Goal: Find contact information: Find contact information

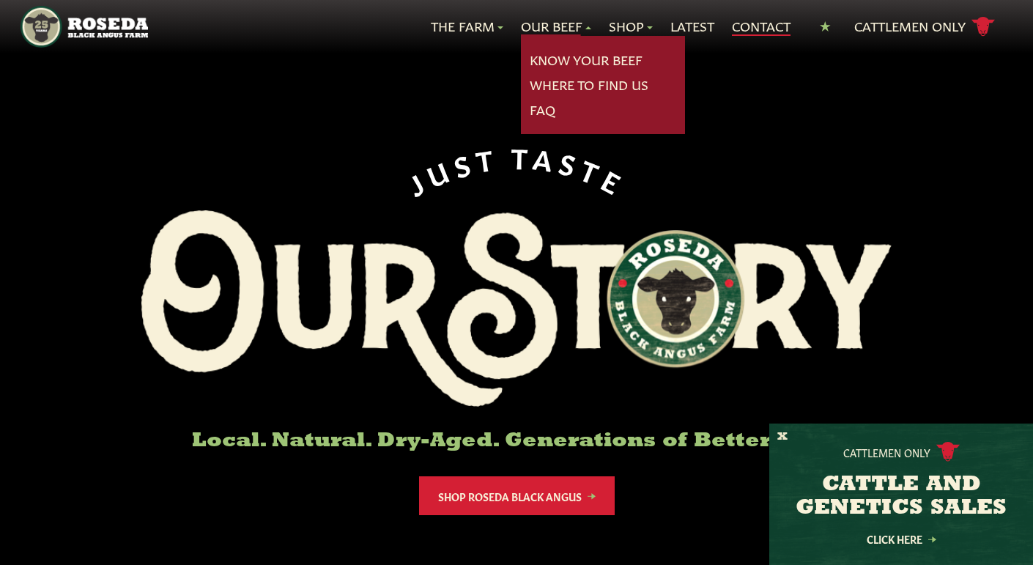
click at [770, 21] on link "Contact" at bounding box center [761, 26] width 59 height 19
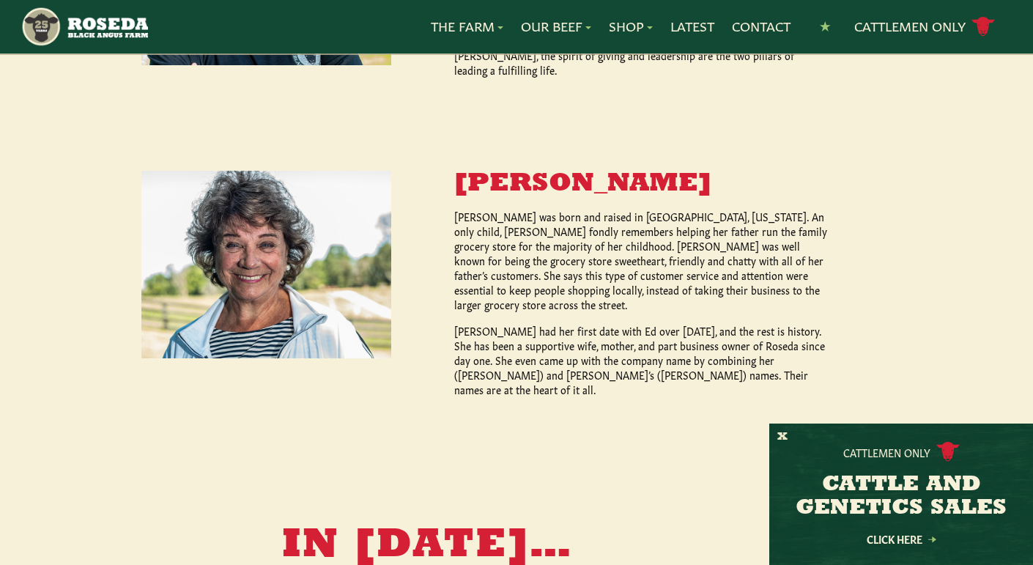
scroll to position [835, 0]
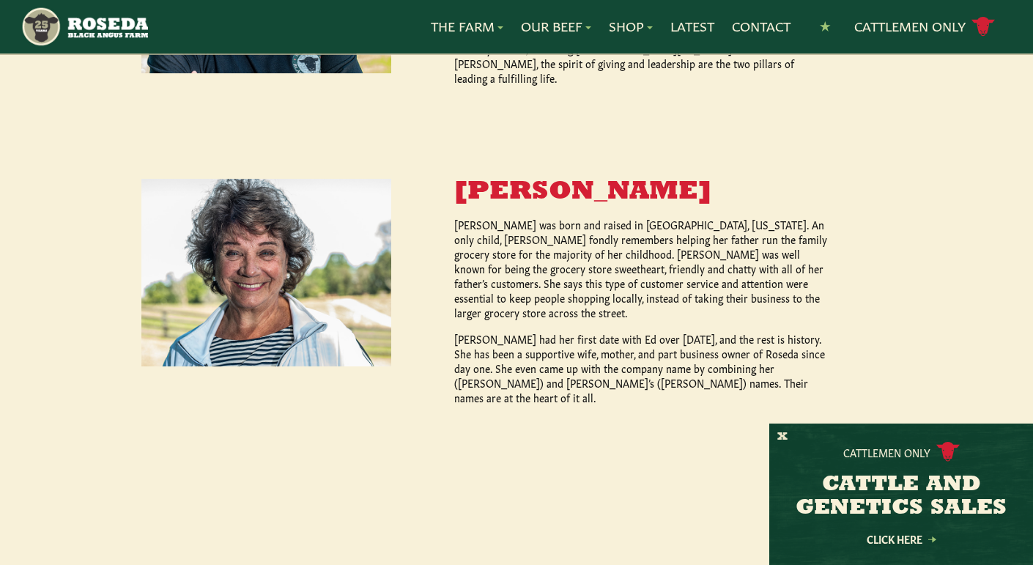
drag, startPoint x: 457, startPoint y: 162, endPoint x: 806, endPoint y: 175, distance: 348.8
click at [806, 179] on h3 "Rosemary Burchell" at bounding box center [641, 192] width 375 height 26
copy h3 "Rosemary Burchell"
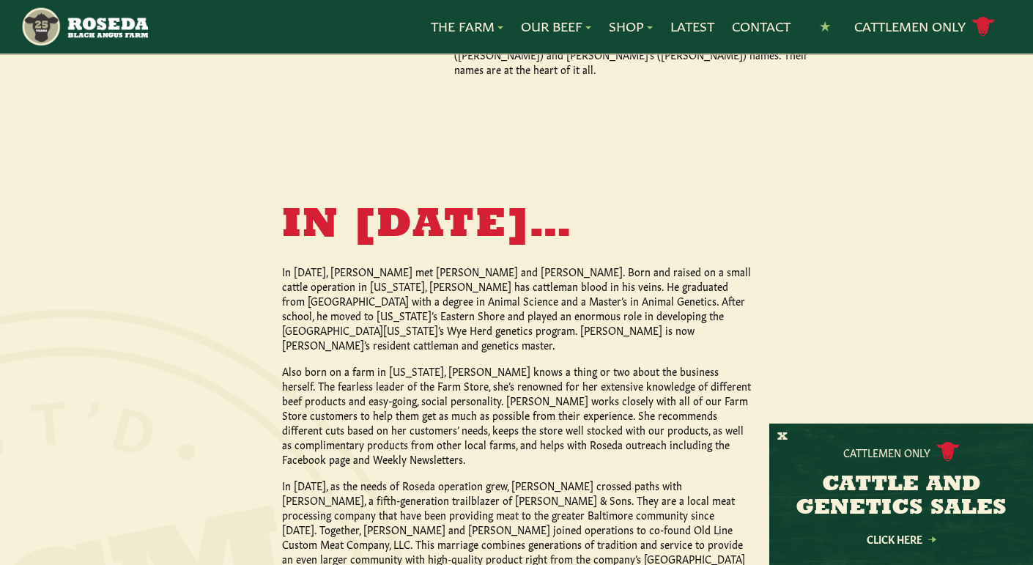
scroll to position [1107, 0]
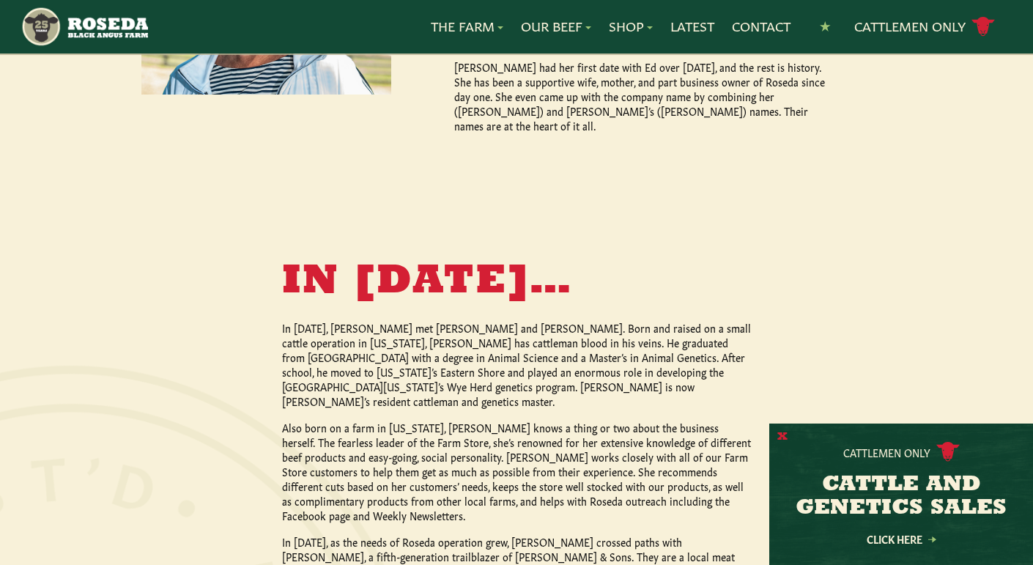
click at [784, 434] on button "X" at bounding box center [782, 436] width 10 height 15
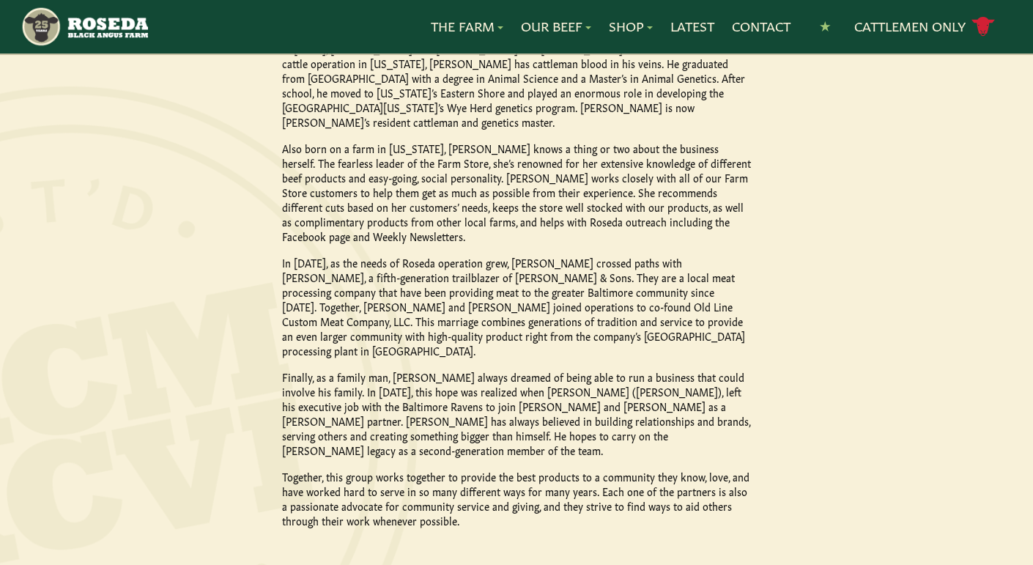
scroll to position [1405, 0]
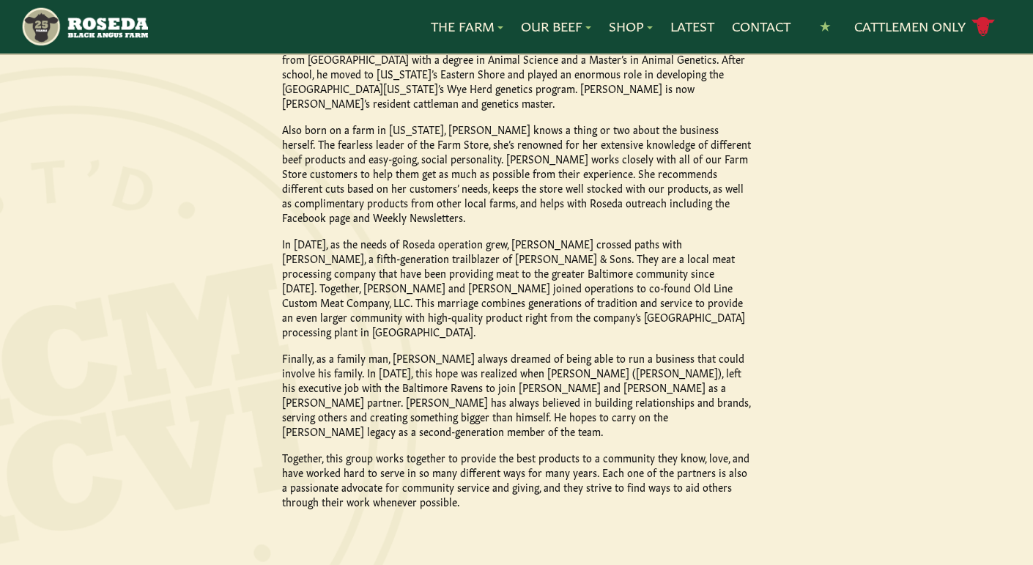
click at [446, 350] on p "Finally, as a family man, Ed Sr. always dreamed of being able to run a business…" at bounding box center [516, 394] width 469 height 88
copy p "Bill"
drag, startPoint x: 694, startPoint y: 176, endPoint x: 618, endPoint y: 209, distance: 83.0
click at [609, 236] on p "In 2011, as the needs of Roseda operation grew, Ed Sr. crossed paths with Bill …" at bounding box center [516, 287] width 469 height 103
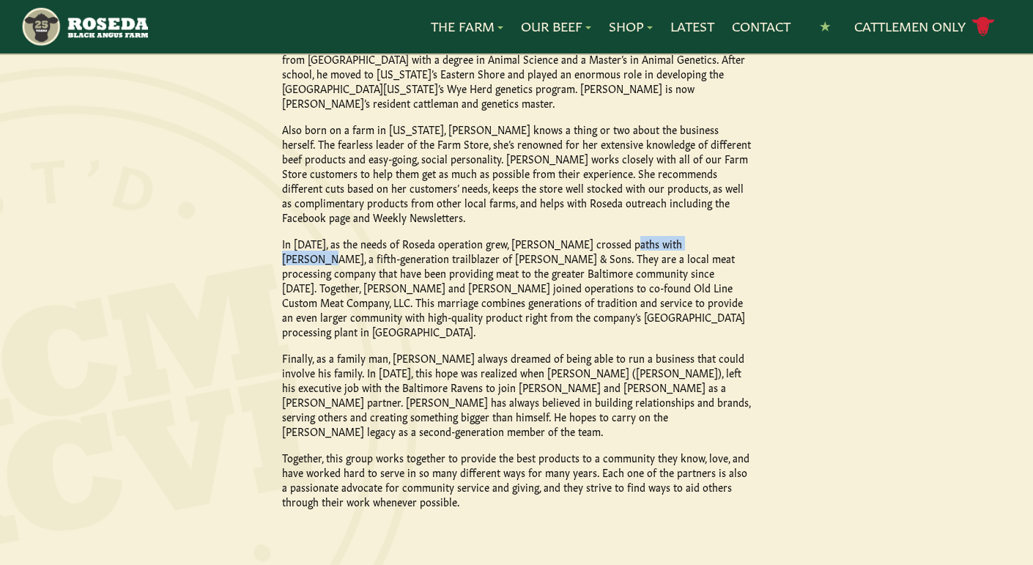
copy p "Bill Ruppersberger"
copy p "Ed Sr."
drag, startPoint x: 395, startPoint y: 302, endPoint x: 421, endPoint y: 300, distance: 26.5
click at [421, 350] on p "Finally, as a family man, Ed Sr. always dreamed of being able to run a business…" at bounding box center [516, 394] width 469 height 88
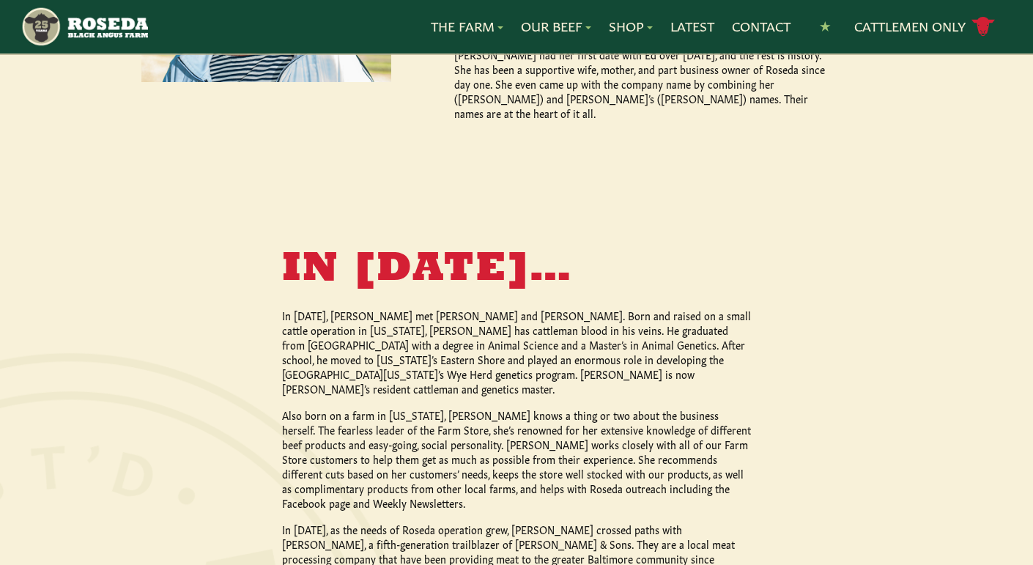
scroll to position [1424, 0]
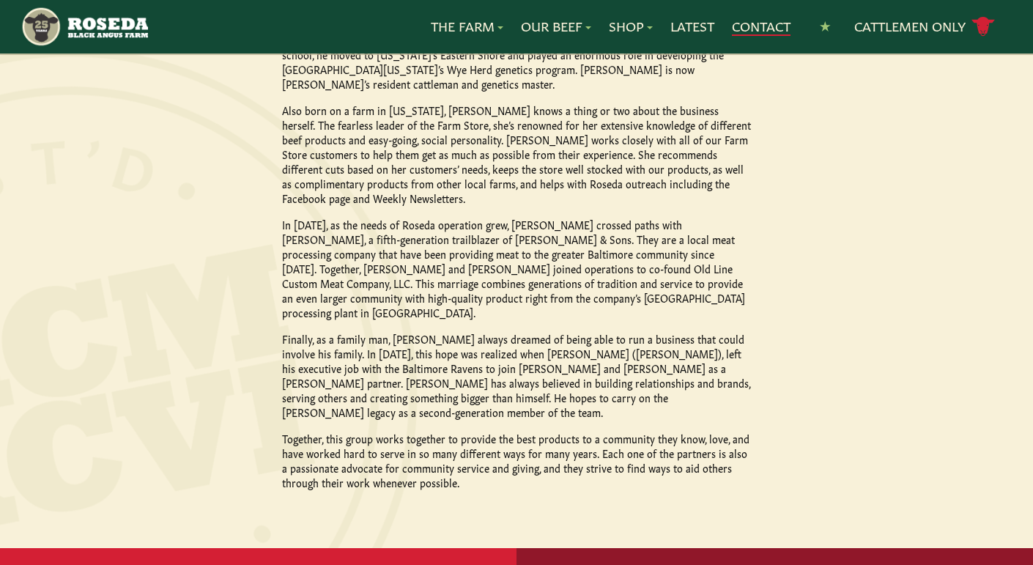
click at [779, 23] on link "Contact" at bounding box center [761, 26] width 59 height 19
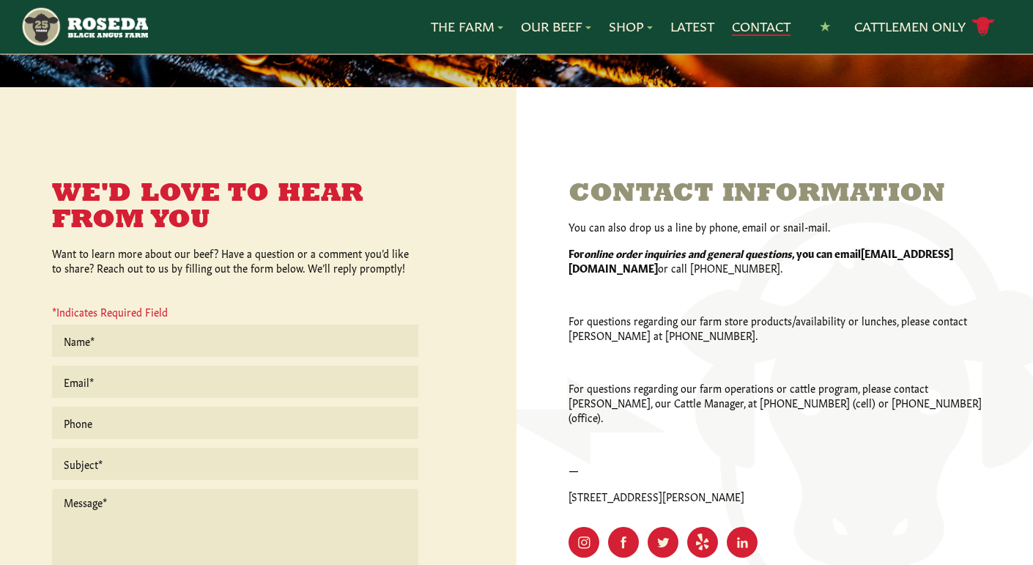
scroll to position [267, 0]
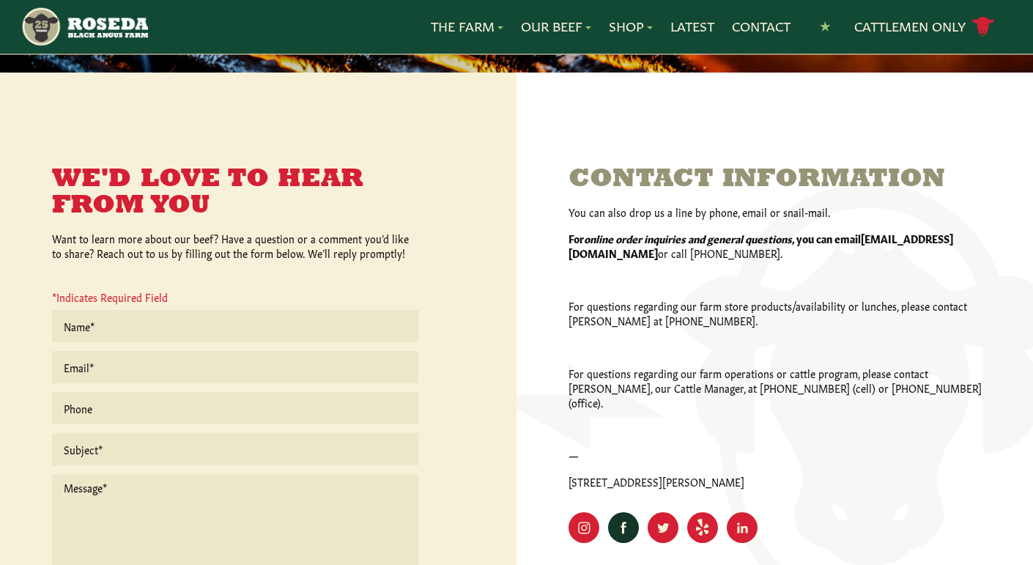
click at [620, 518] on rect "Visit Our Facebook Page" at bounding box center [623, 527] width 31 height 31
click at [743, 518] on rect "Visit Our LinkedIn Page" at bounding box center [741, 527] width 31 height 31
copy p "(410) 800-8035"
drag, startPoint x: 653, startPoint y: 257, endPoint x: 586, endPoint y: 255, distance: 67.4
click at [586, 255] on p "For online order inquiries and general questions , you can email roseda@roseda.…" at bounding box center [774, 245] width 413 height 29
